Goal: Transaction & Acquisition: Purchase product/service

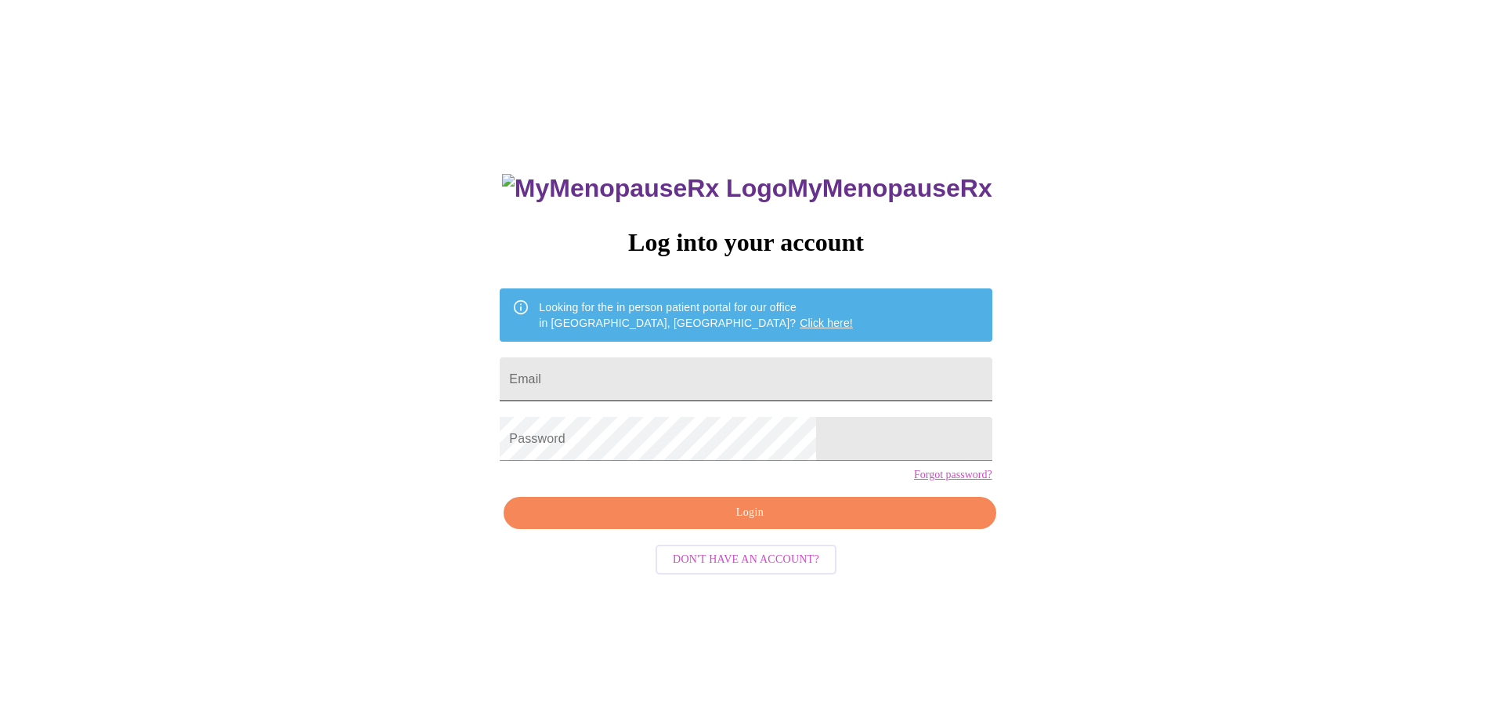
click at [710, 380] on input "Email" at bounding box center [746, 379] width 492 height 44
type input "[EMAIL_ADDRESS][DOMAIN_NAME]"
click at [769, 523] on span "Login" at bounding box center [750, 513] width 456 height 20
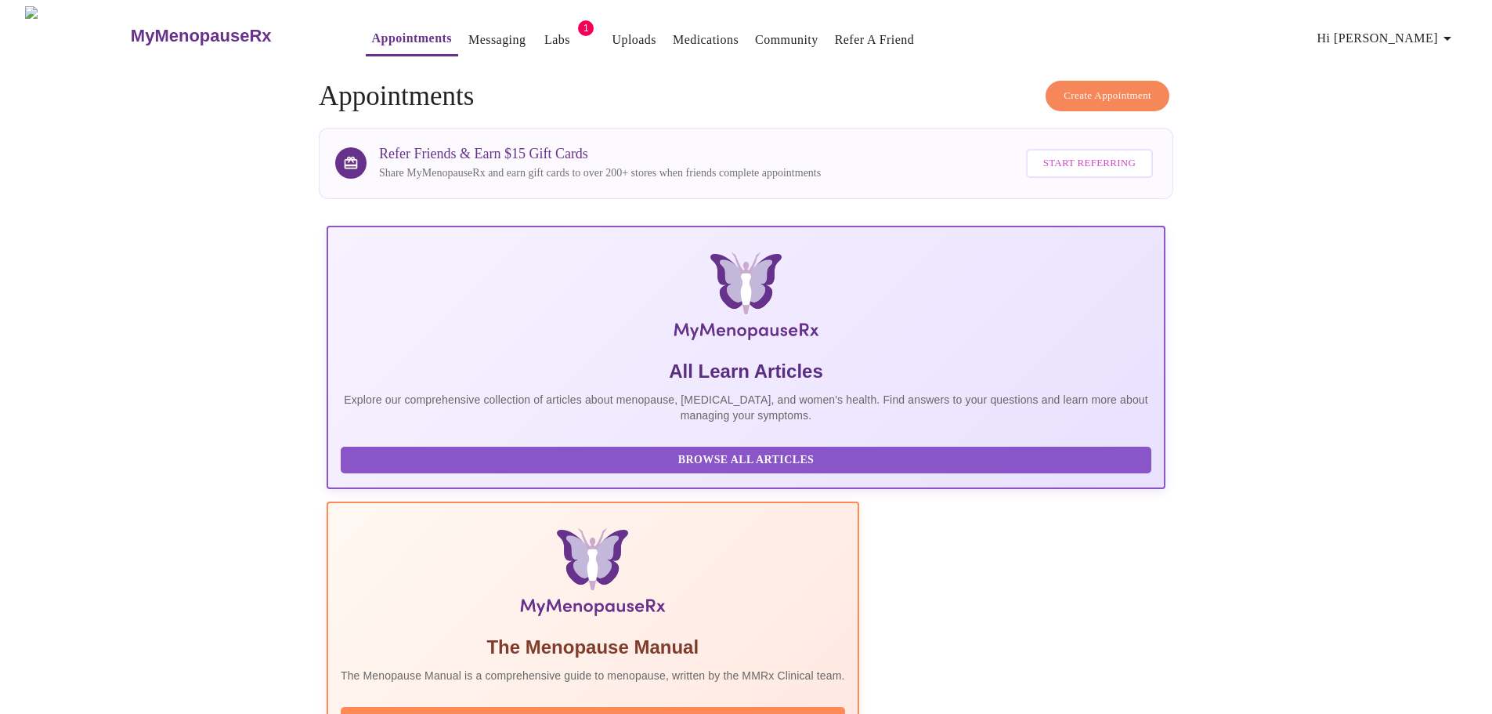
click at [544, 40] on link "Labs" at bounding box center [557, 40] width 26 height 22
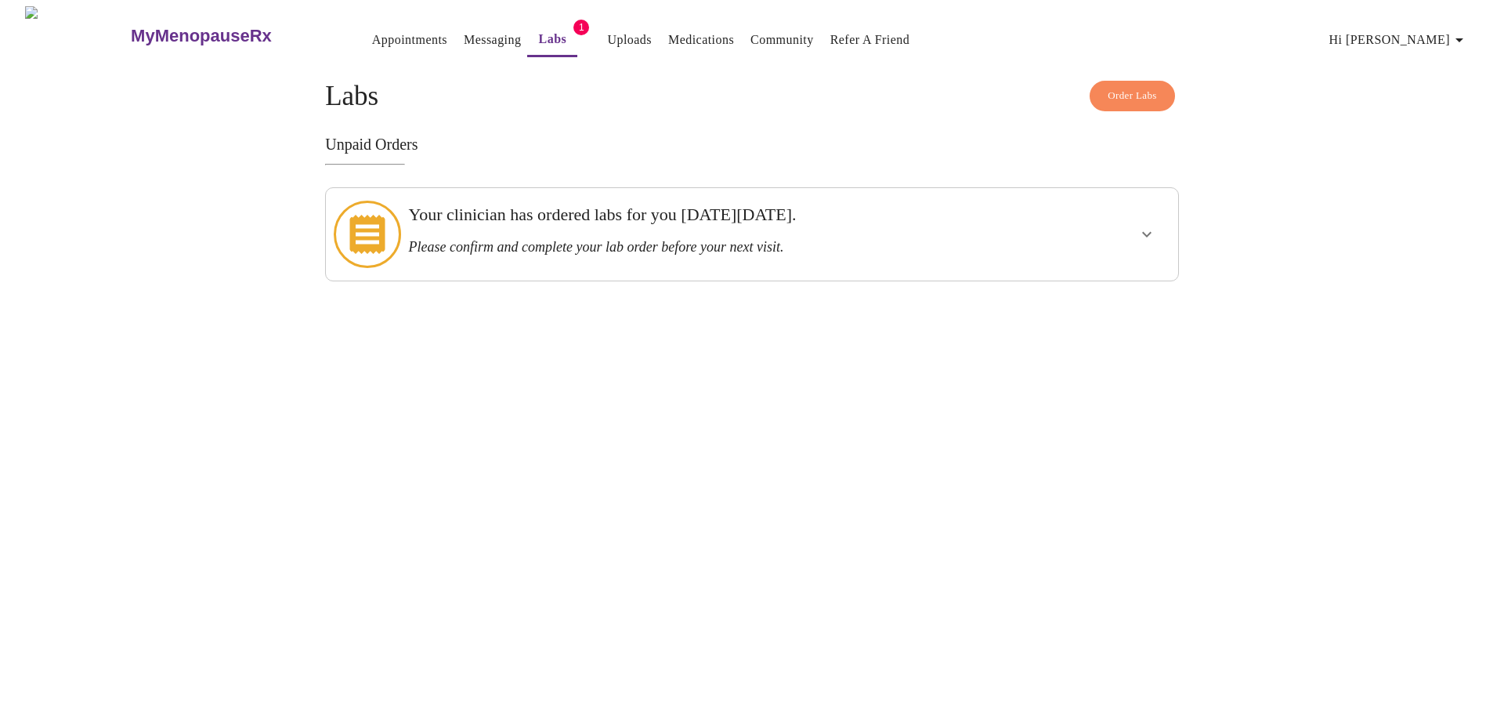
click at [1094, 236] on div at bounding box center [1102, 234] width 140 height 80
click at [1143, 232] on icon "show more" at bounding box center [1146, 234] width 9 height 5
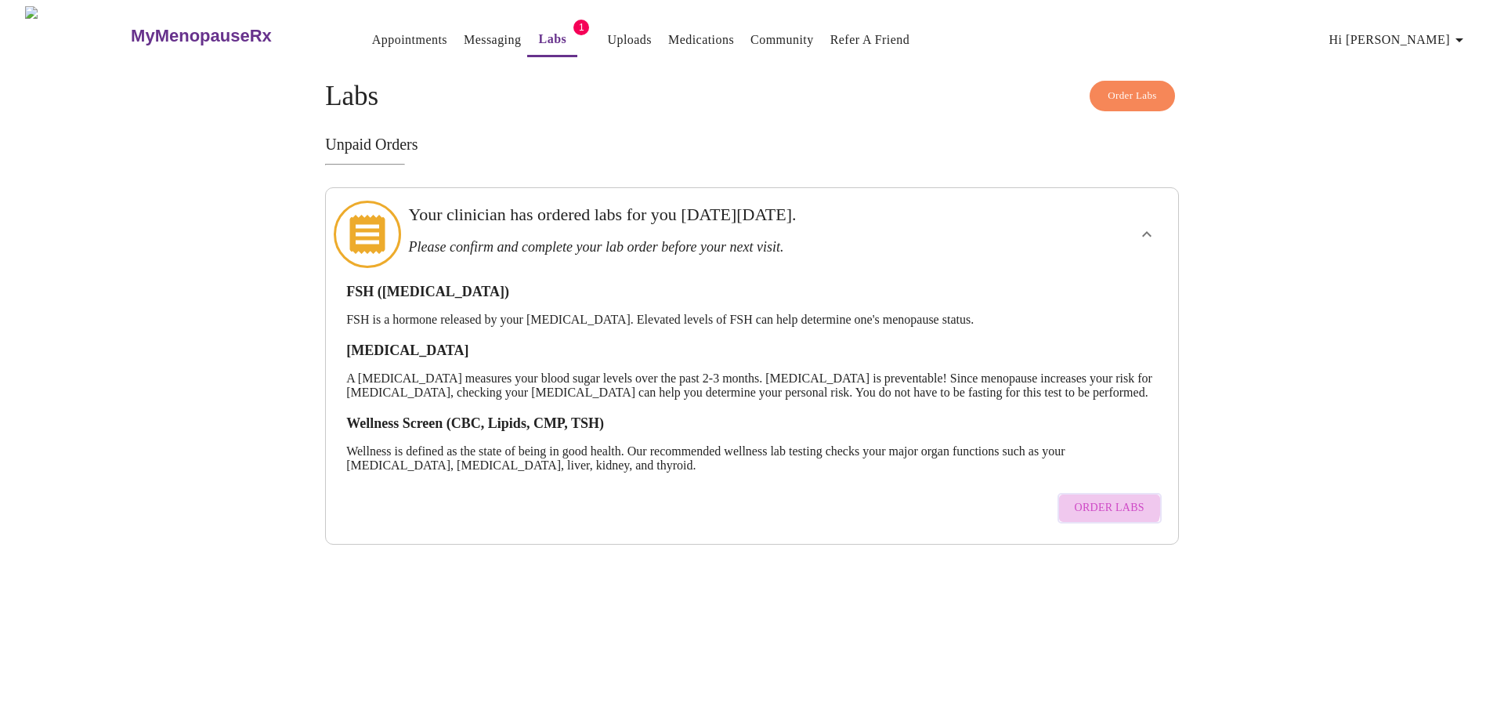
click at [1111, 506] on span "Order Labs" at bounding box center [1110, 508] width 70 height 20
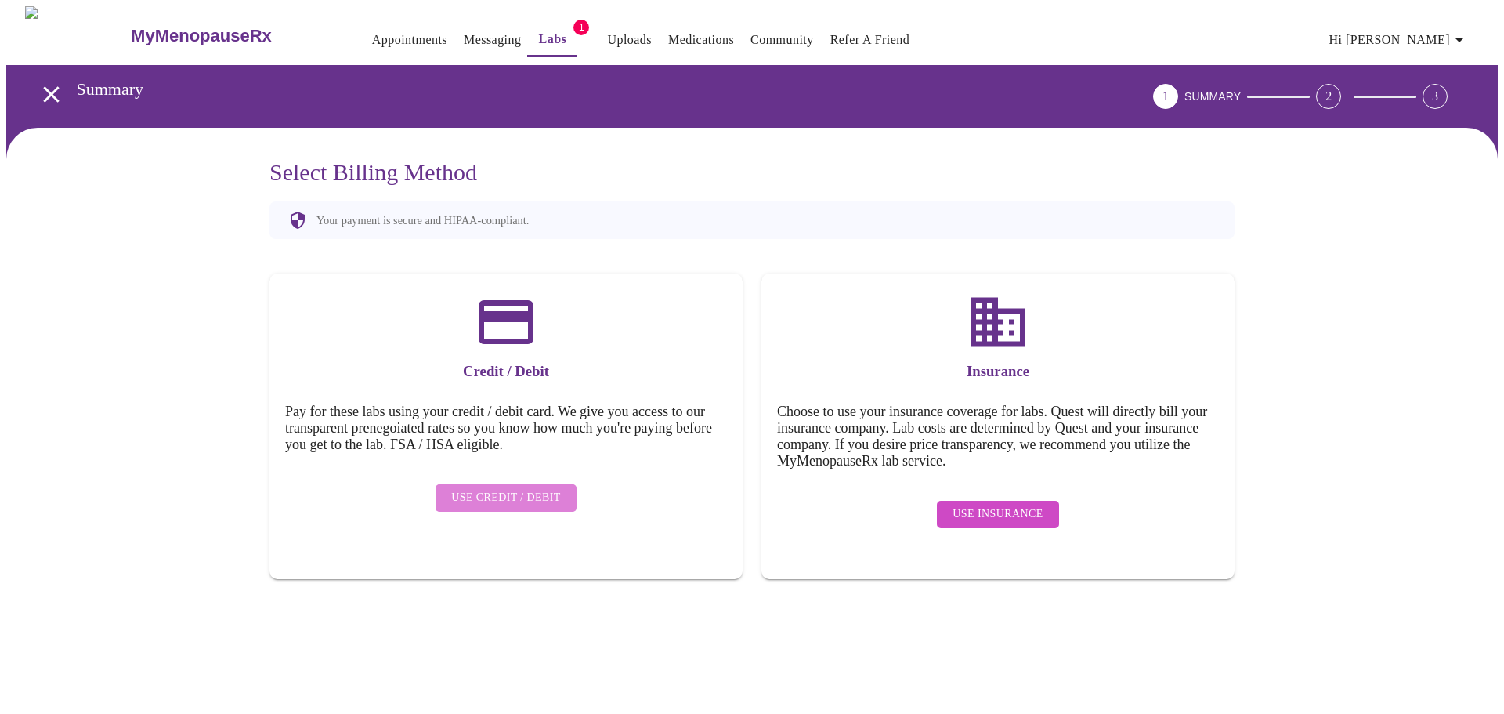
click at [534, 488] on span "Use Credit / Debit" at bounding box center [506, 498] width 110 height 20
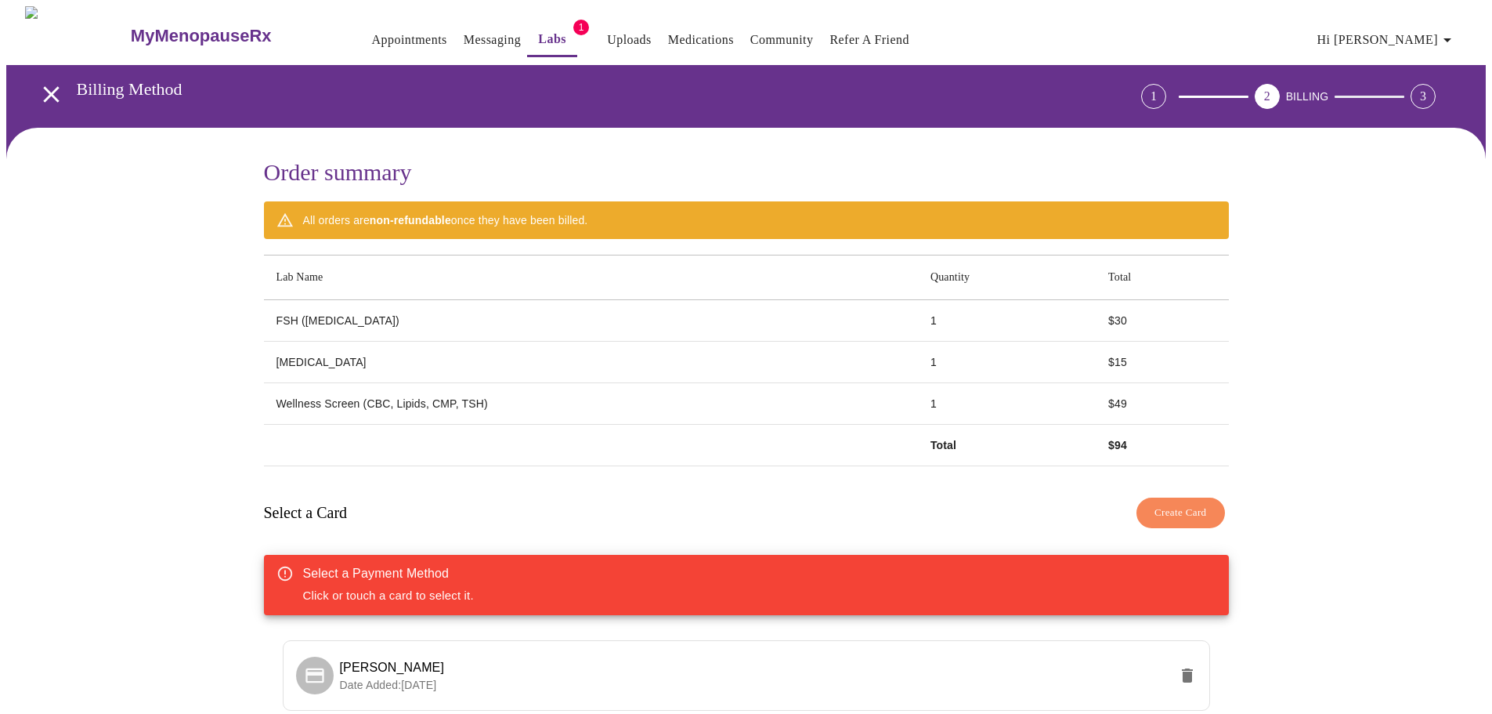
scroll to position [141, 0]
